Goal: Check status: Check status

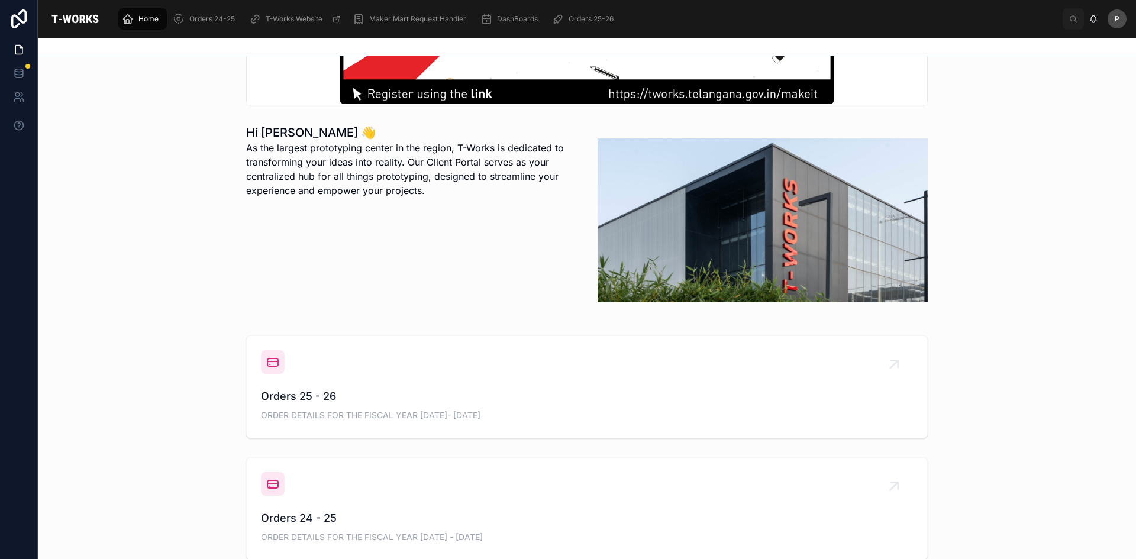
scroll to position [296, 0]
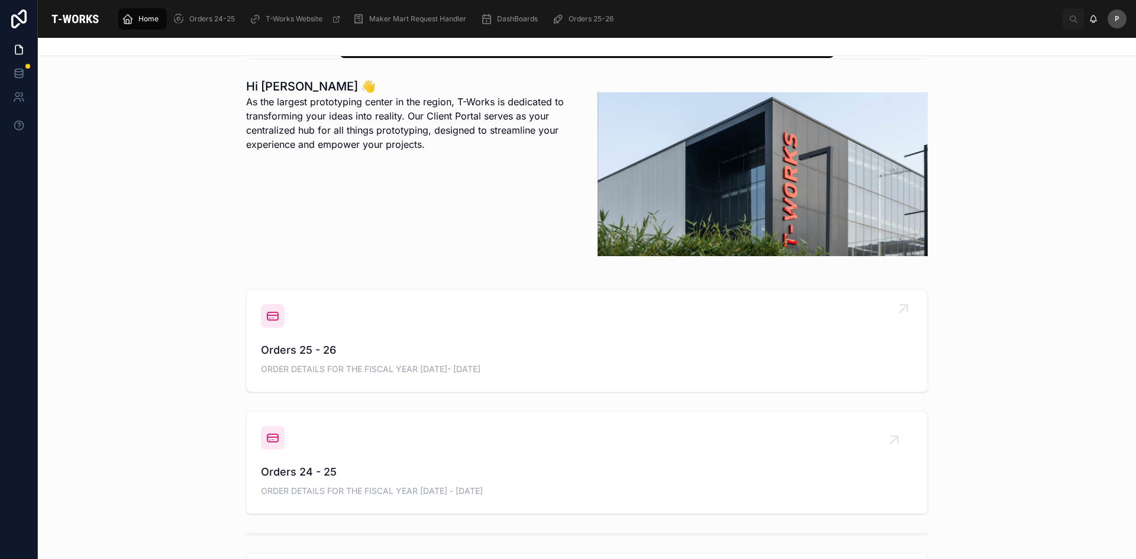
click at [311, 353] on span "Orders 25 - 26" at bounding box center [587, 350] width 652 height 17
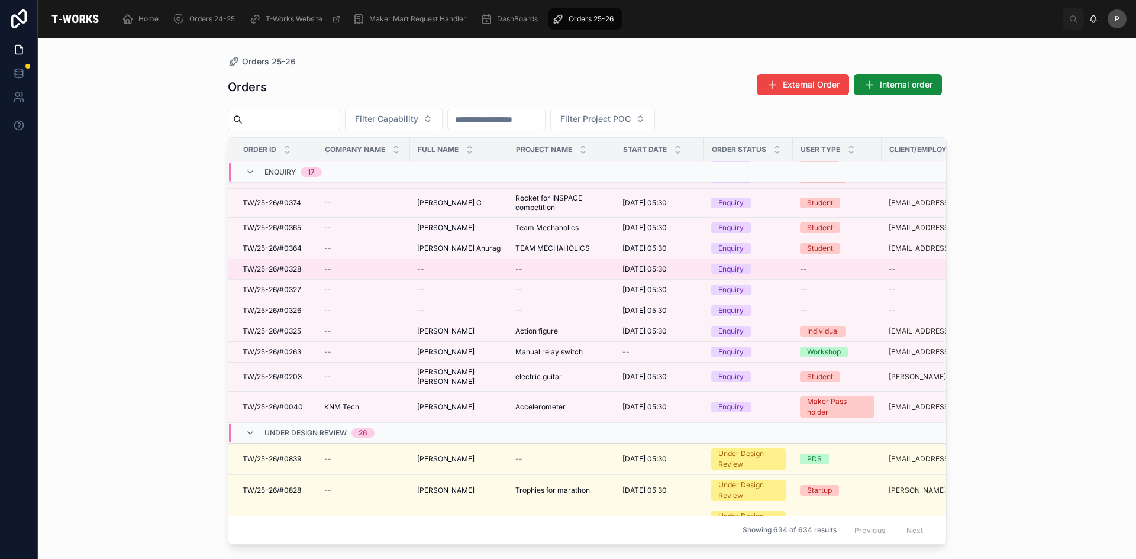
scroll to position [237, 0]
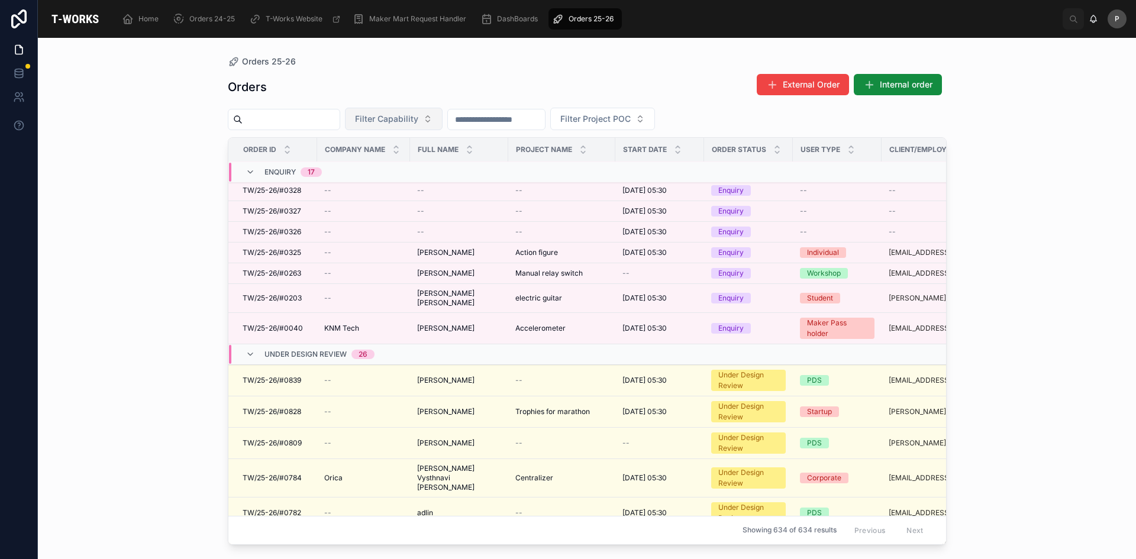
click at [442, 117] on button "Filter Capability" at bounding box center [394, 119] width 98 height 22
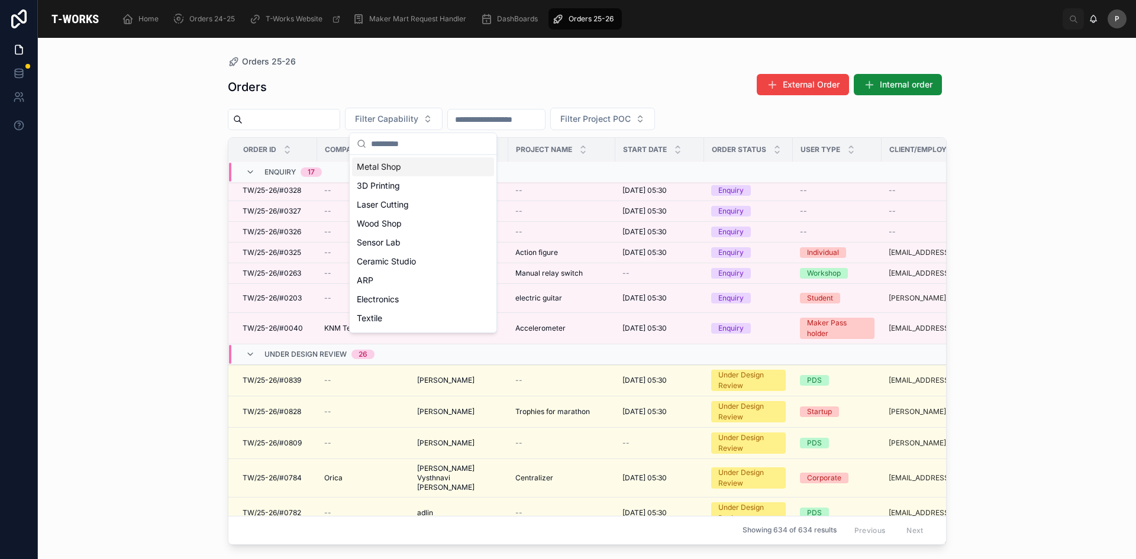
click at [394, 161] on div "Metal Shop" at bounding box center [423, 166] width 142 height 19
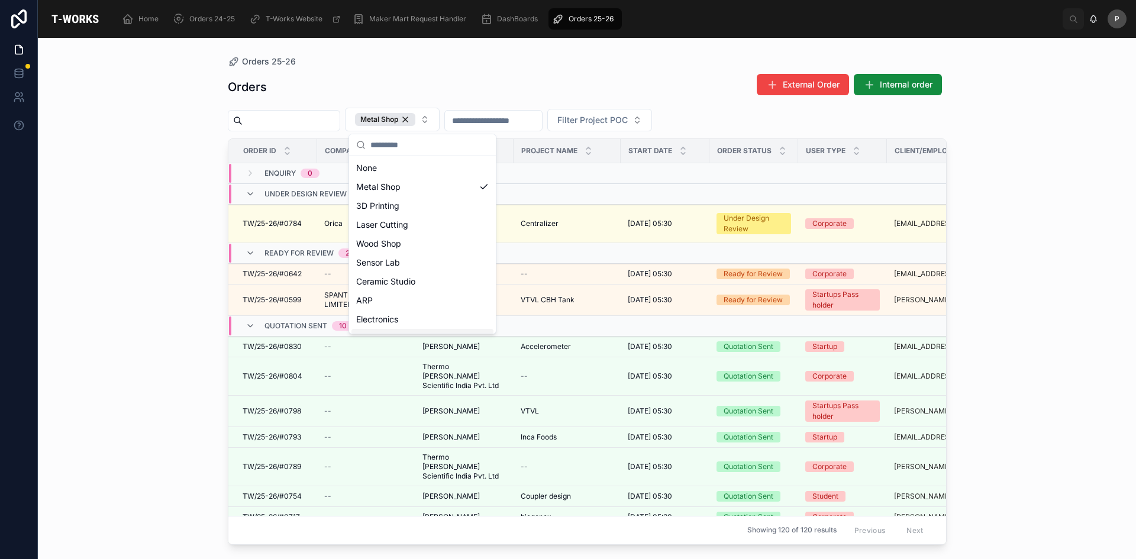
click at [184, 333] on div "Orders 25-26 Orders External Order Internal order Metal Shop Filter Project POC…" at bounding box center [587, 298] width 1098 height 521
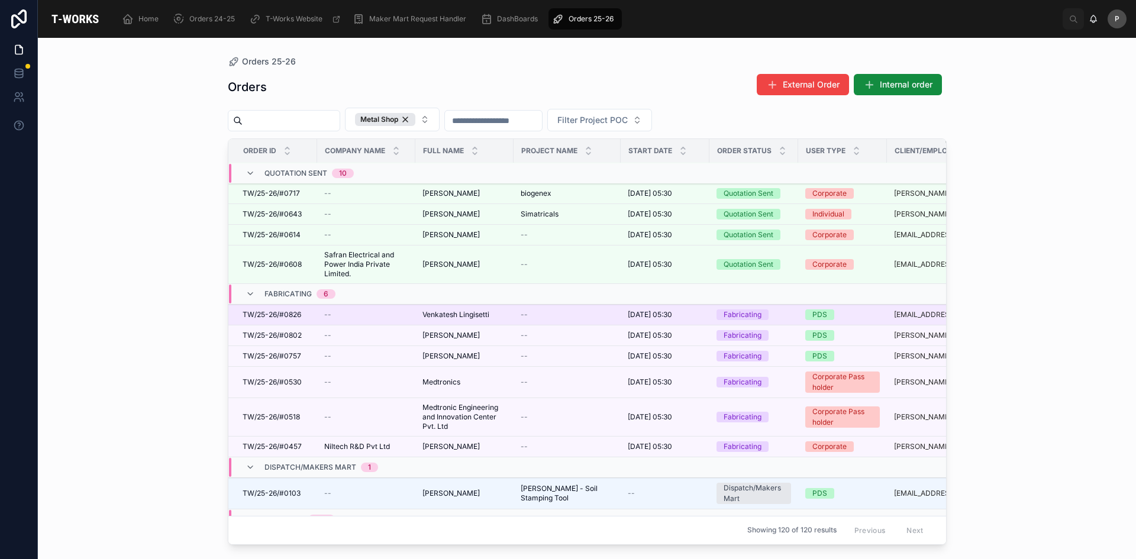
scroll to position [308, 0]
click at [445, 316] on span "Venkatesh Lingisetti" at bounding box center [455, 314] width 67 height 9
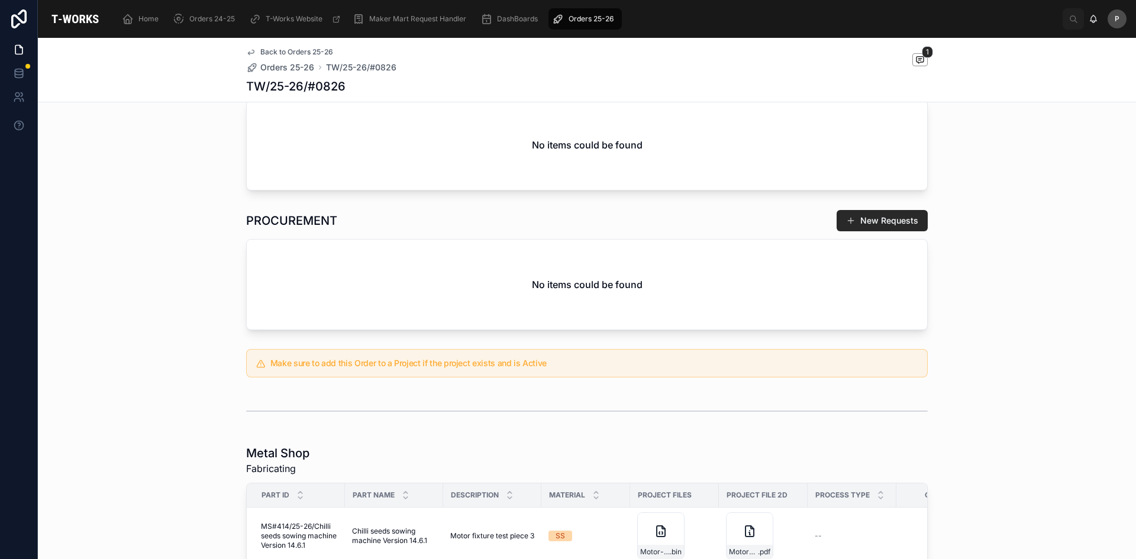
scroll to position [500, 0]
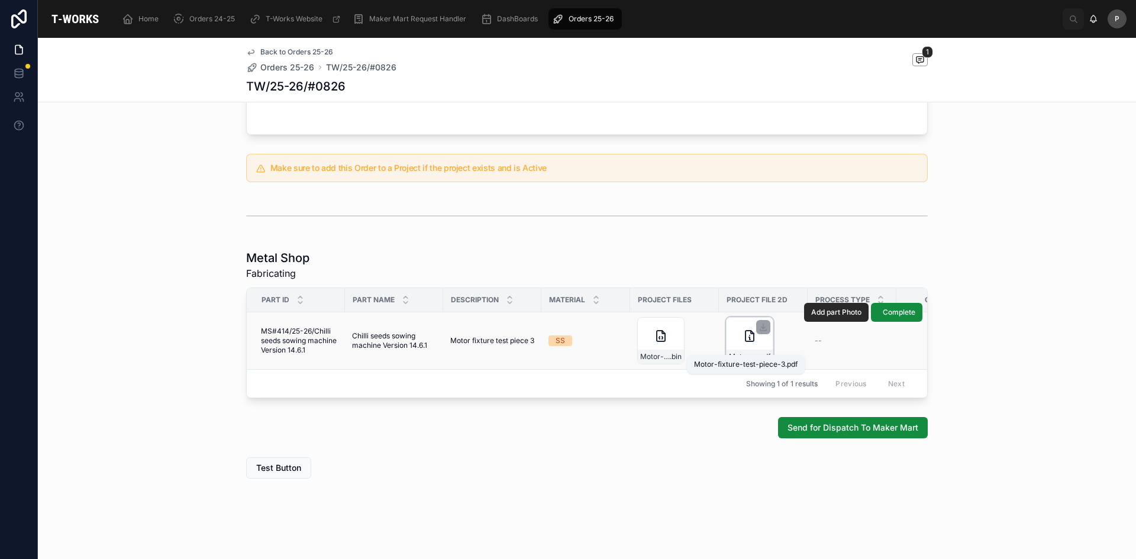
click at [747, 352] on span "Motor-fixture-test-piece-3" at bounding box center [743, 356] width 29 height 9
